Goal: Transaction & Acquisition: Purchase product/service

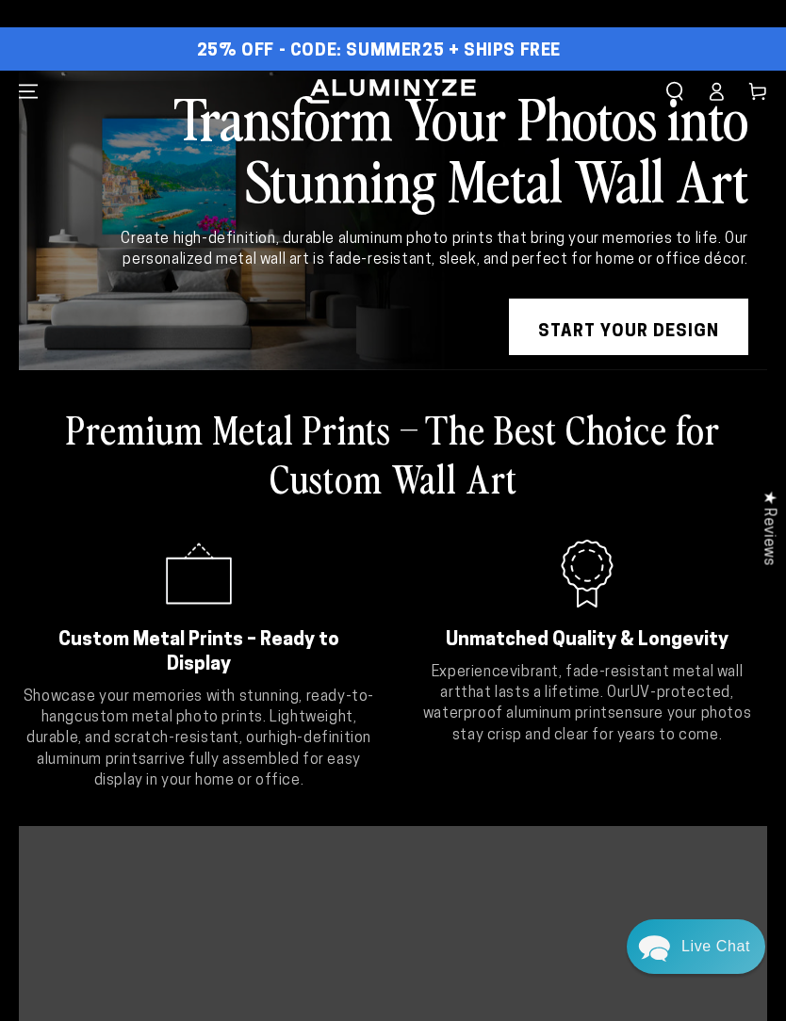
click at [675, 332] on link "START YOUR DESIGN" at bounding box center [628, 327] width 239 height 57
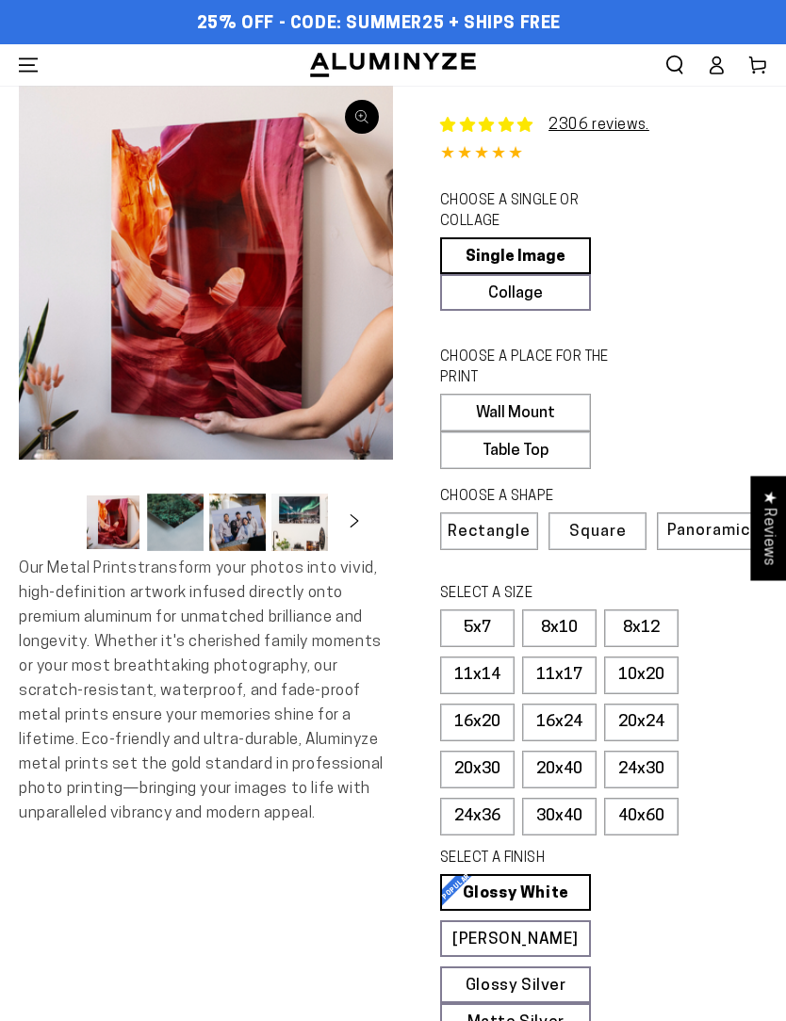
select select "**********"
click at [557, 302] on link "Collage" at bounding box center [515, 292] width 151 height 37
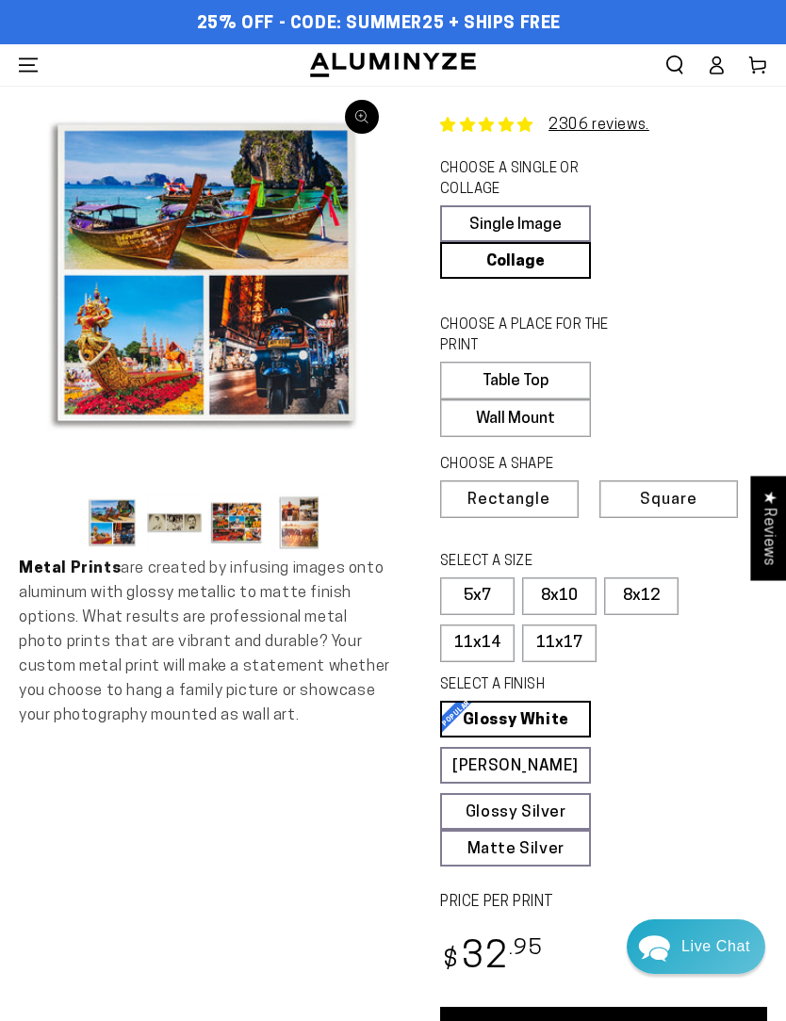
click at [650, 596] on label "8x12" at bounding box center [641, 597] width 74 height 38
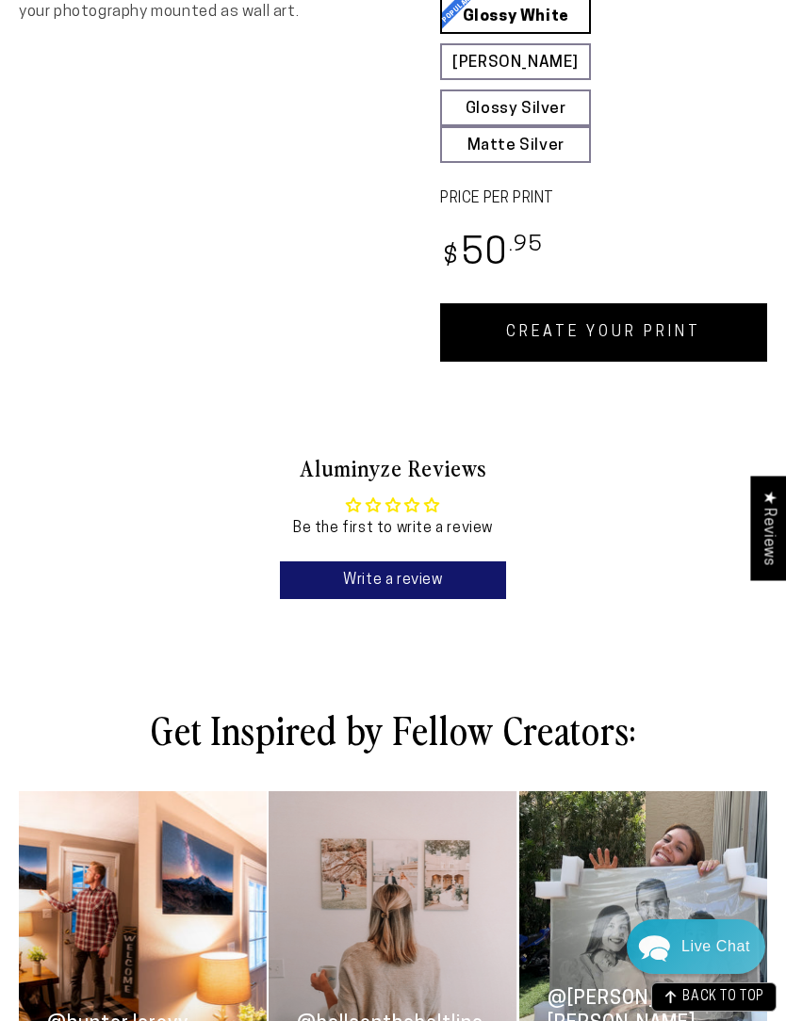
scroll to position [694, 0]
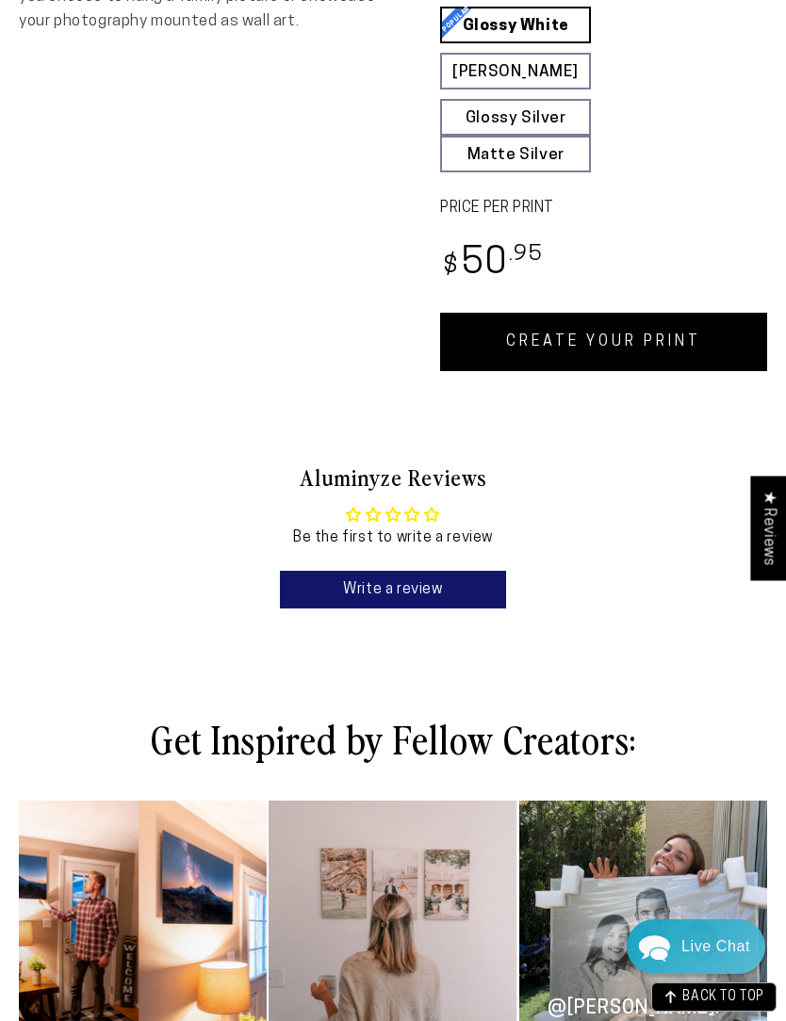
click at [627, 331] on link "CREATE YOUR PRINT" at bounding box center [603, 342] width 327 height 58
